Goal: Task Accomplishment & Management: Manage account settings

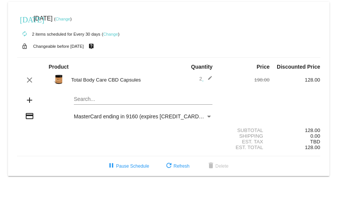
click at [210, 56] on mat-icon "edit" at bounding box center [207, 79] width 9 height 9
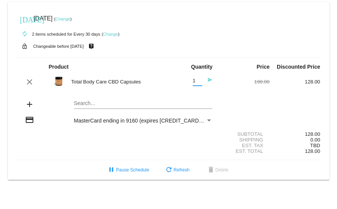
type input "1"
click at [198, 56] on input "1" at bounding box center [197, 81] width 9 height 6
click at [200, 56] on input "1" at bounding box center [197, 81] width 9 height 6
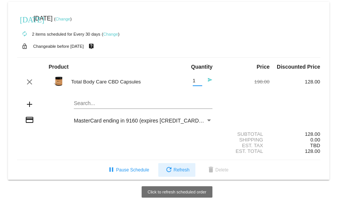
click at [186, 56] on span "refresh Refresh" at bounding box center [176, 169] width 25 height 5
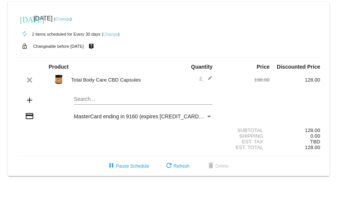
click at [211, 56] on mat-icon "edit" at bounding box center [207, 79] width 9 height 9
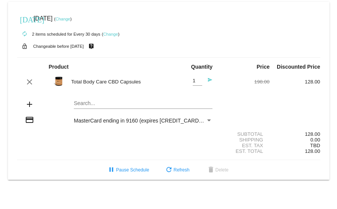
type input "1"
click at [198, 56] on input "1" at bounding box center [197, 81] width 9 height 6
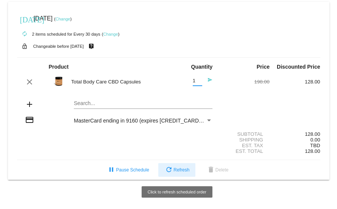
click at [184, 56] on button "refresh Refresh" at bounding box center [176, 170] width 37 height 14
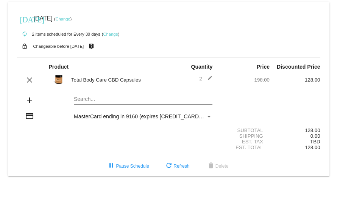
click at [70, 19] on link "Change" at bounding box center [62, 19] width 15 height 5
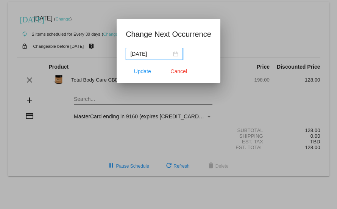
click at [175, 54] on div "[DATE]" at bounding box center [154, 54] width 48 height 8
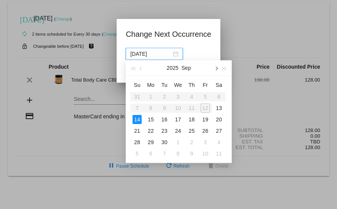
click at [215, 56] on span "button" at bounding box center [216, 69] width 4 height 4
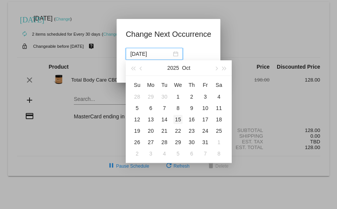
click at [177, 56] on div "15" at bounding box center [177, 119] width 9 height 9
type input "[DATE]"
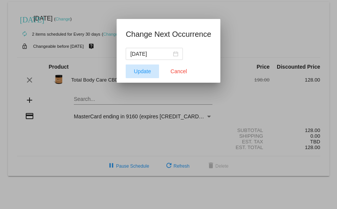
click at [142, 56] on span "Update" at bounding box center [142, 71] width 17 height 6
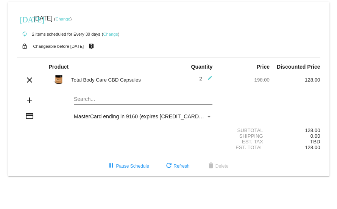
click at [70, 19] on link "Change" at bounding box center [62, 19] width 15 height 5
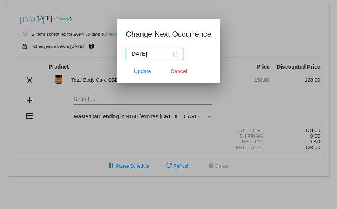
click at [177, 53] on div "[DATE]" at bounding box center [154, 54] width 48 height 8
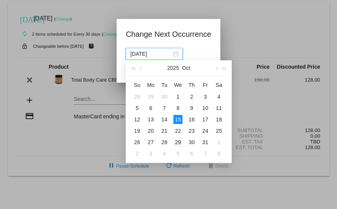
click at [179, 56] on div "29" at bounding box center [177, 141] width 9 height 9
type input "[DATE]"
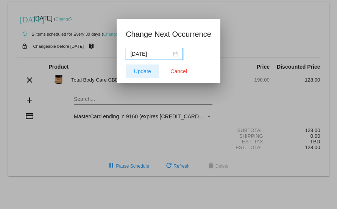
click at [147, 56] on span "Update" at bounding box center [142, 71] width 17 height 6
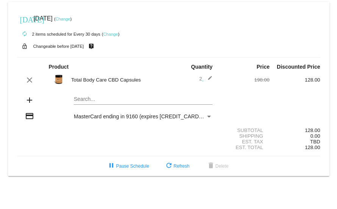
click at [211, 56] on mat-icon "edit" at bounding box center [207, 79] width 9 height 9
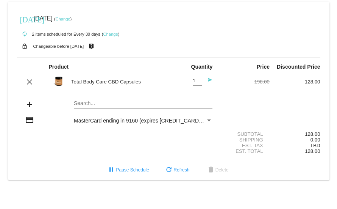
type input "1"
click at [200, 56] on input "1" at bounding box center [197, 81] width 9 height 6
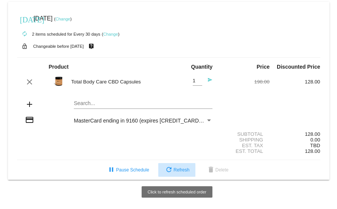
click at [186, 56] on span "refresh Refresh" at bounding box center [176, 169] width 25 height 5
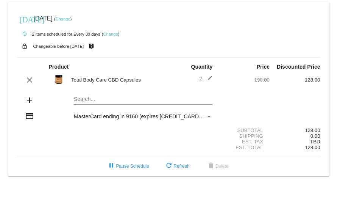
click at [111, 34] on link "Change" at bounding box center [110, 34] width 15 height 5
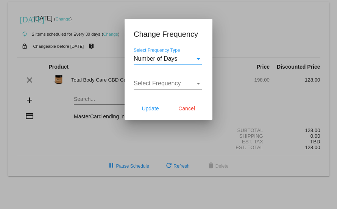
click at [199, 56] on div "Select Frequency Type" at bounding box center [198, 58] width 7 height 7
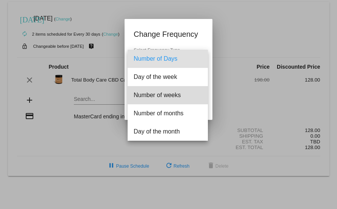
click at [175, 56] on span "Number of weeks" at bounding box center [168, 95] width 68 height 18
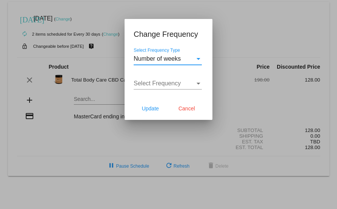
click at [199, 56] on div "Select Frequency Type" at bounding box center [198, 58] width 7 height 7
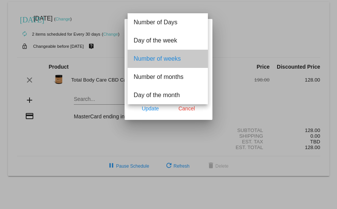
click at [190, 55] on span "Number of weeks" at bounding box center [168, 59] width 68 height 18
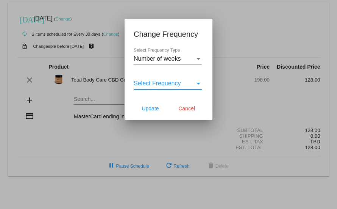
click at [200, 56] on div "Select Frequency" at bounding box center [198, 83] width 7 height 7
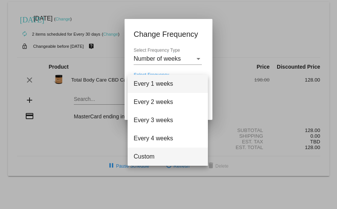
click at [155, 56] on span "Custom" at bounding box center [168, 156] width 68 height 18
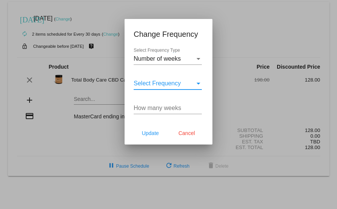
click at [135, 56] on input "How many weeks" at bounding box center [168, 107] width 68 height 7
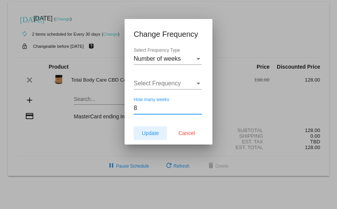
type input "8"
click at [150, 56] on span "Update" at bounding box center [150, 133] width 17 height 6
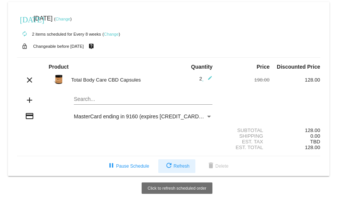
click at [186, 56] on span "refresh Refresh" at bounding box center [176, 165] width 25 height 5
